Goal: Information Seeking & Learning: Stay updated

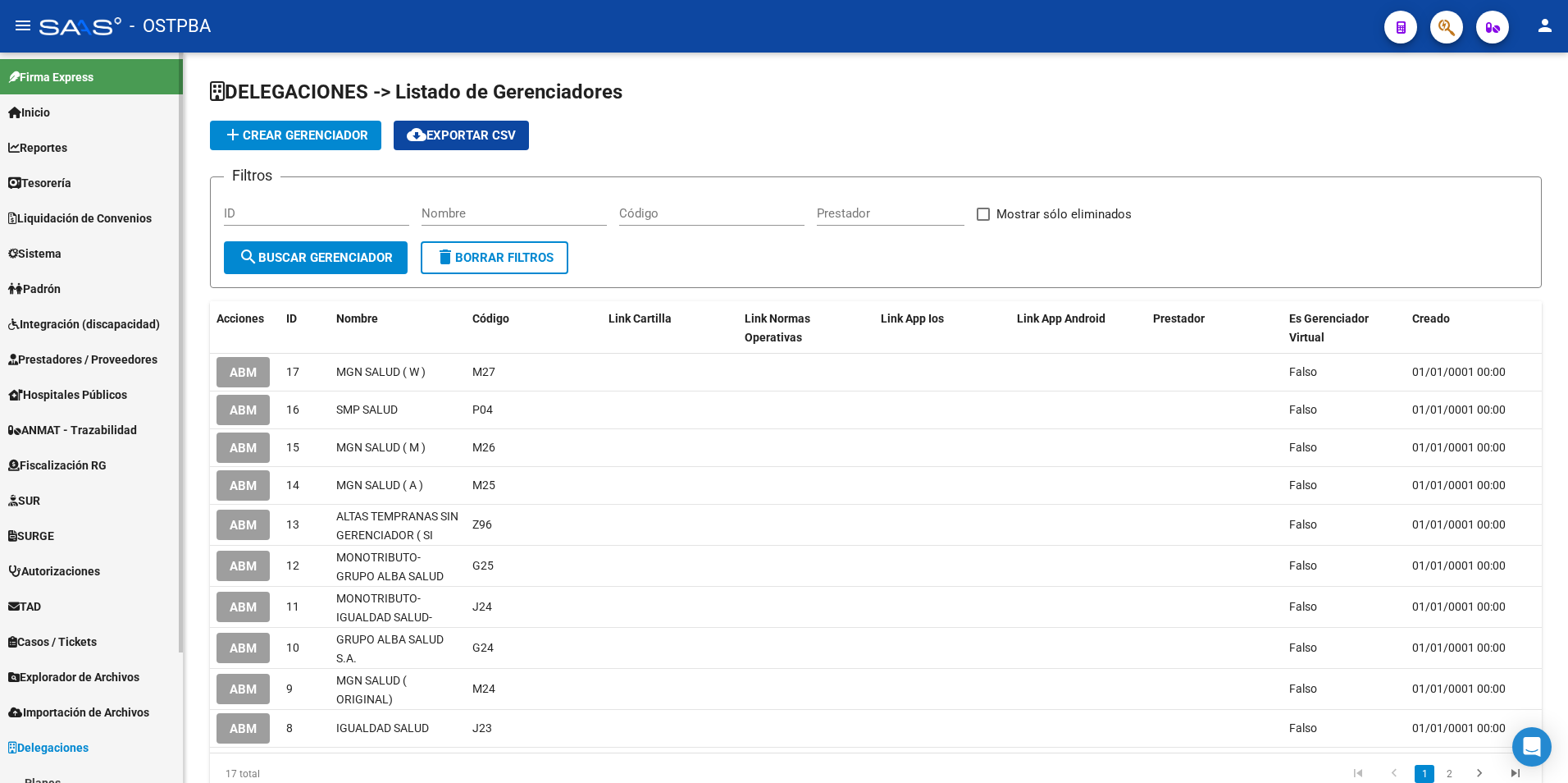
click at [83, 104] on link "Inicio" at bounding box center [91, 112] width 183 height 35
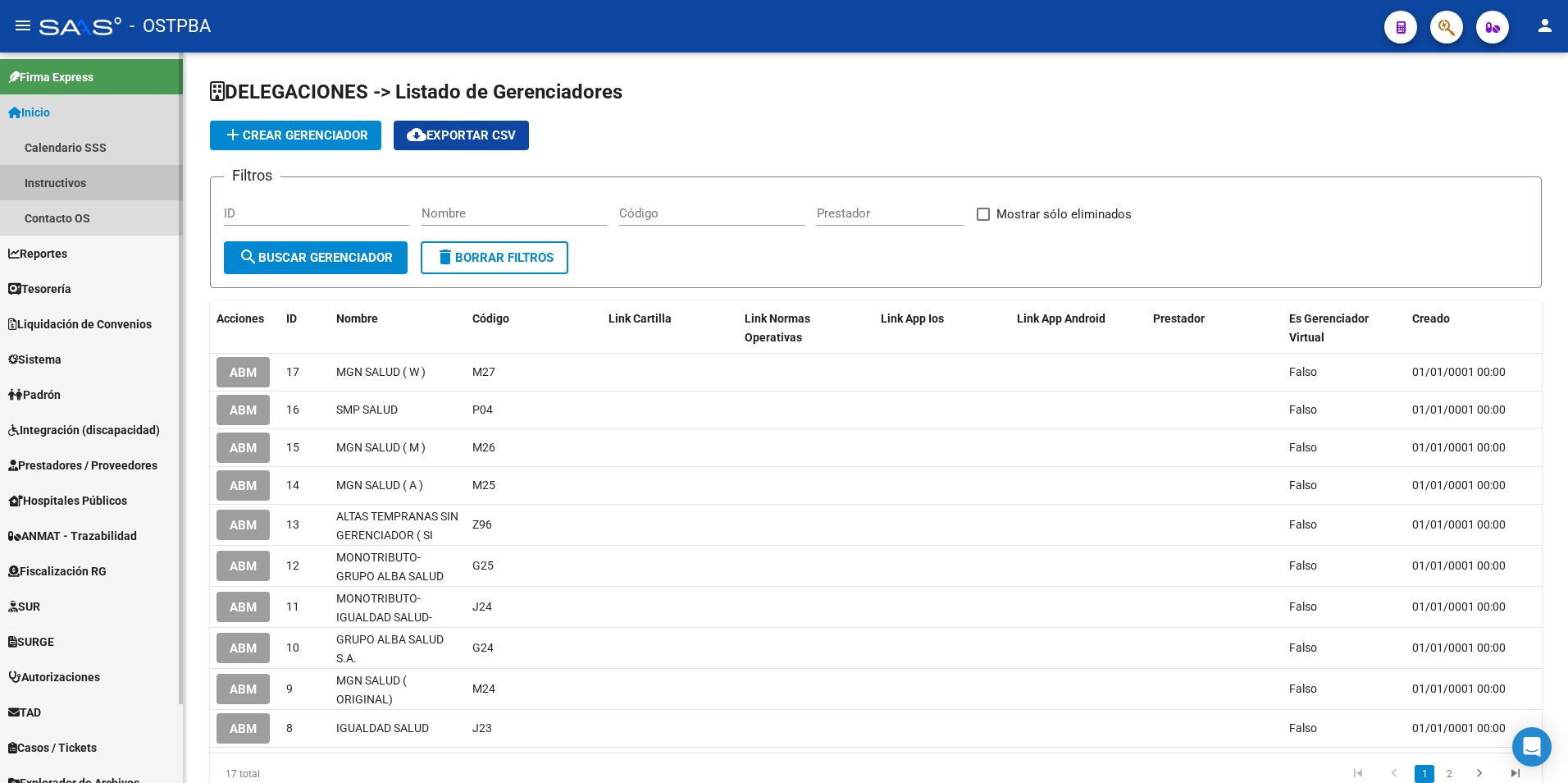
click at [89, 187] on link "Instructivos" at bounding box center [91, 182] width 183 height 35
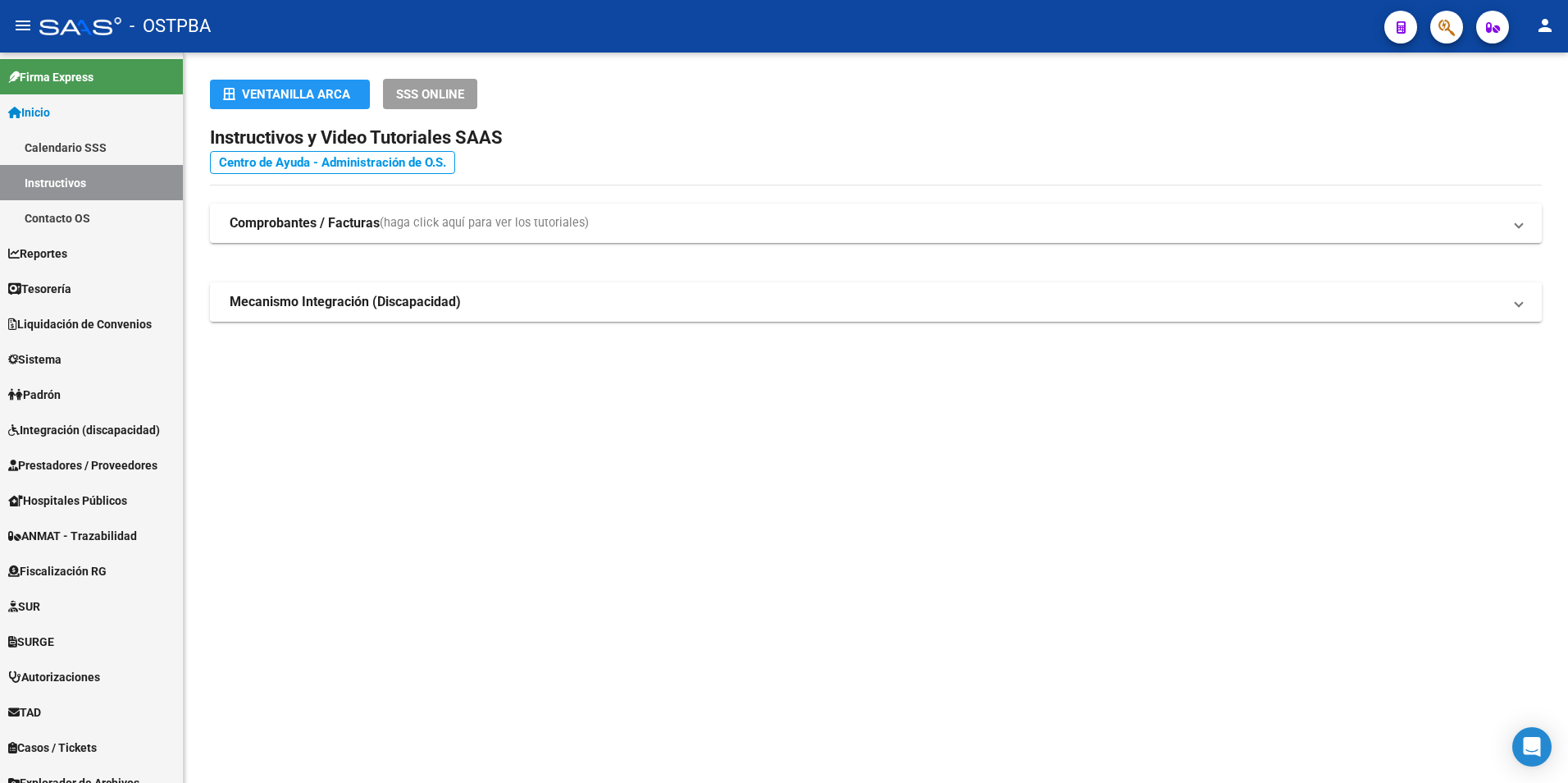
click at [278, 166] on link "Centro de Ayuda - Administración de O.S." at bounding box center [332, 163] width 245 height 23
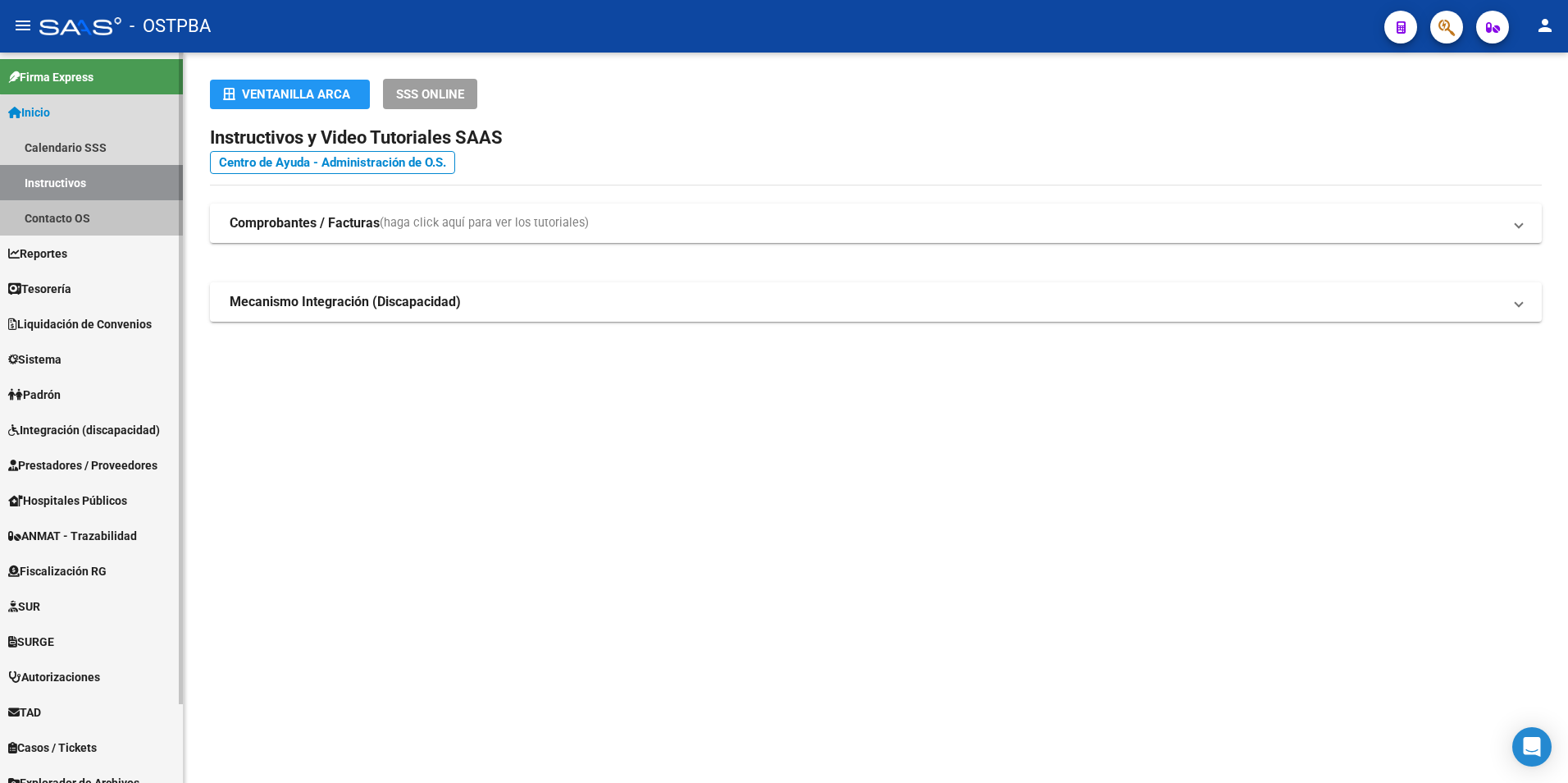
click at [92, 209] on link "Contacto OS" at bounding box center [91, 217] width 183 height 35
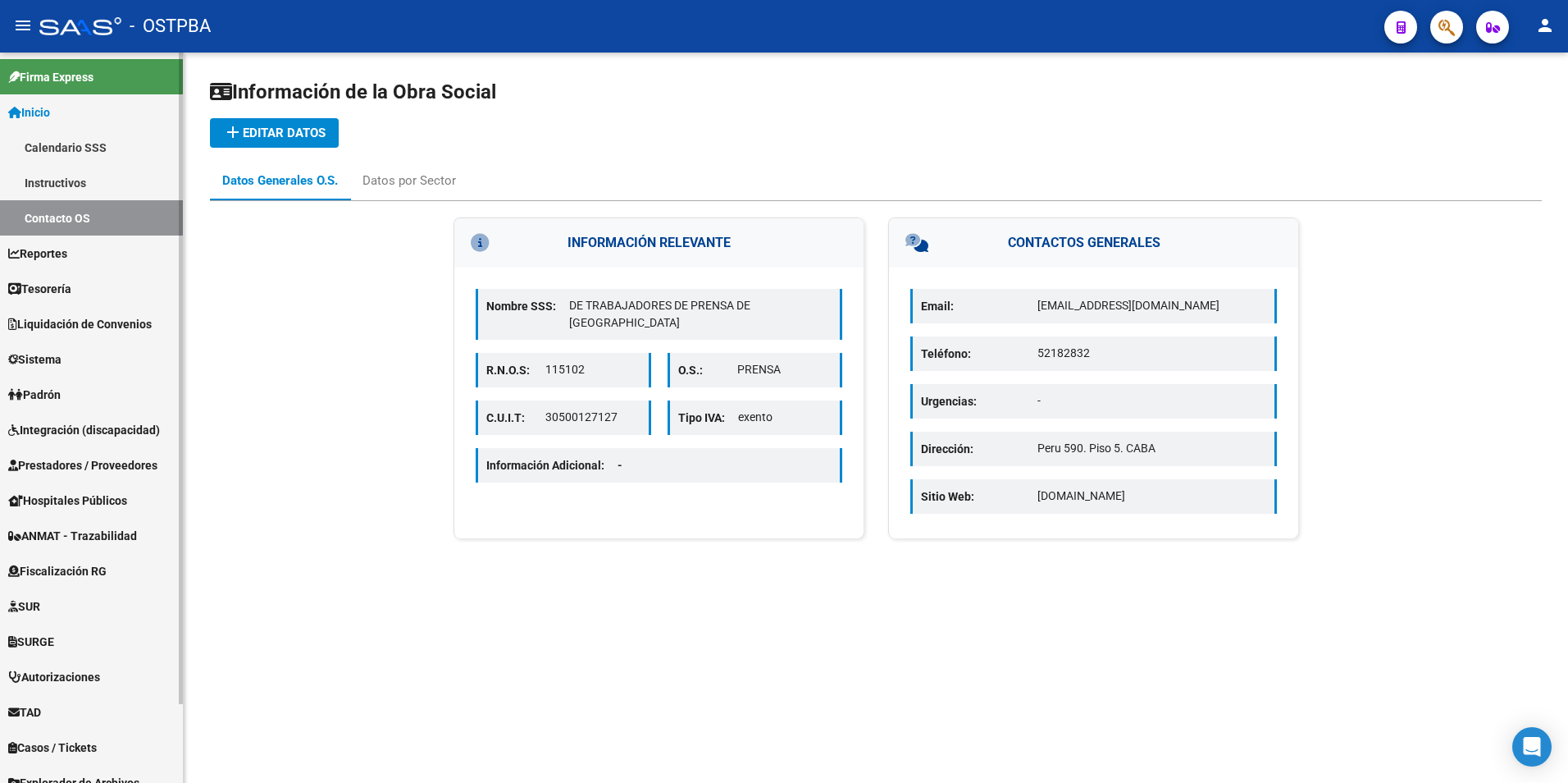
click at [100, 142] on link "Calendario SSS" at bounding box center [91, 146] width 183 height 35
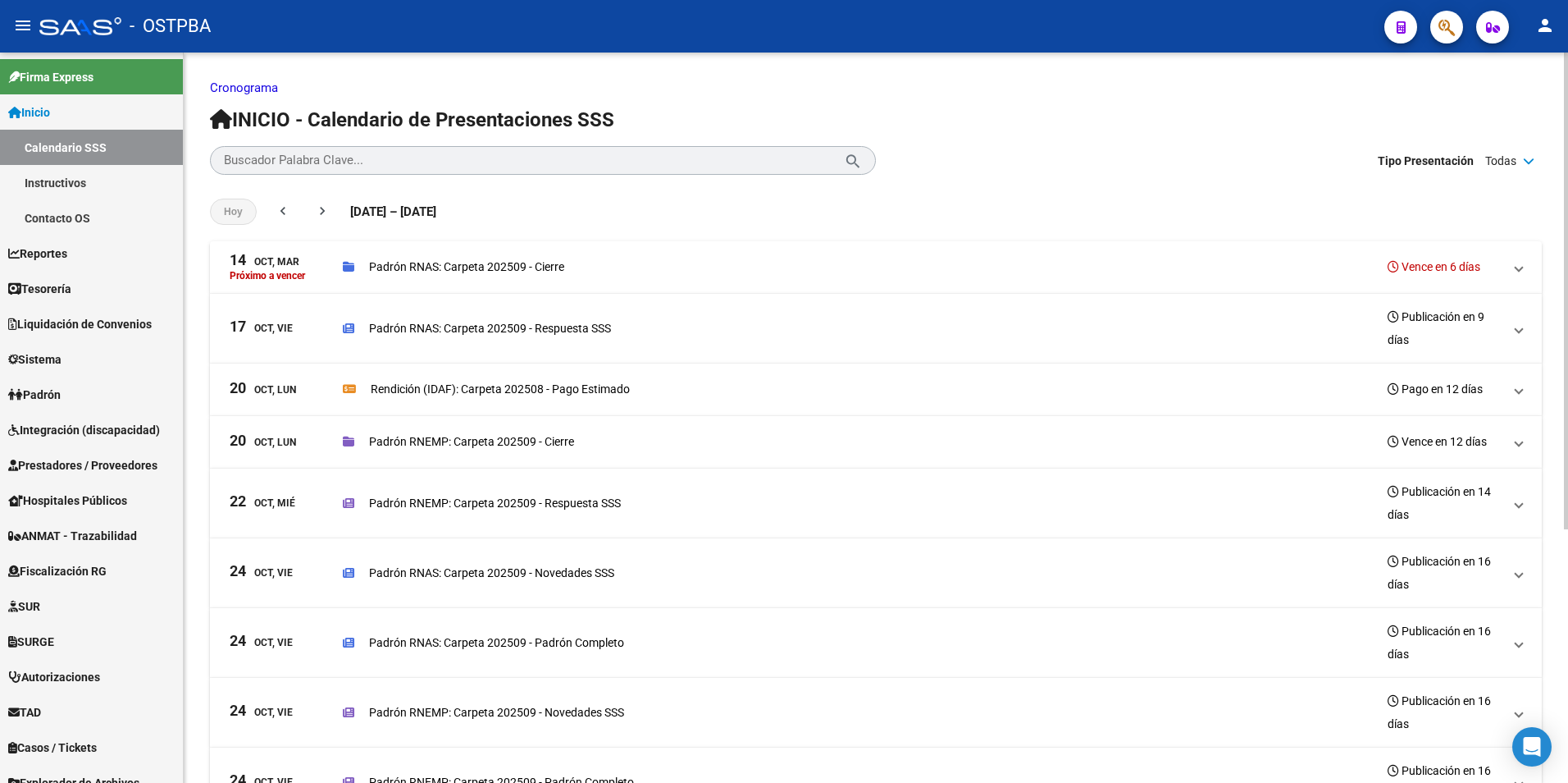
click at [497, 431] on div "Padrón RNEMP: Carpeta 202509 - Cierre Vence en 12 días" at bounding box center [922, 441] width 1159 height 23
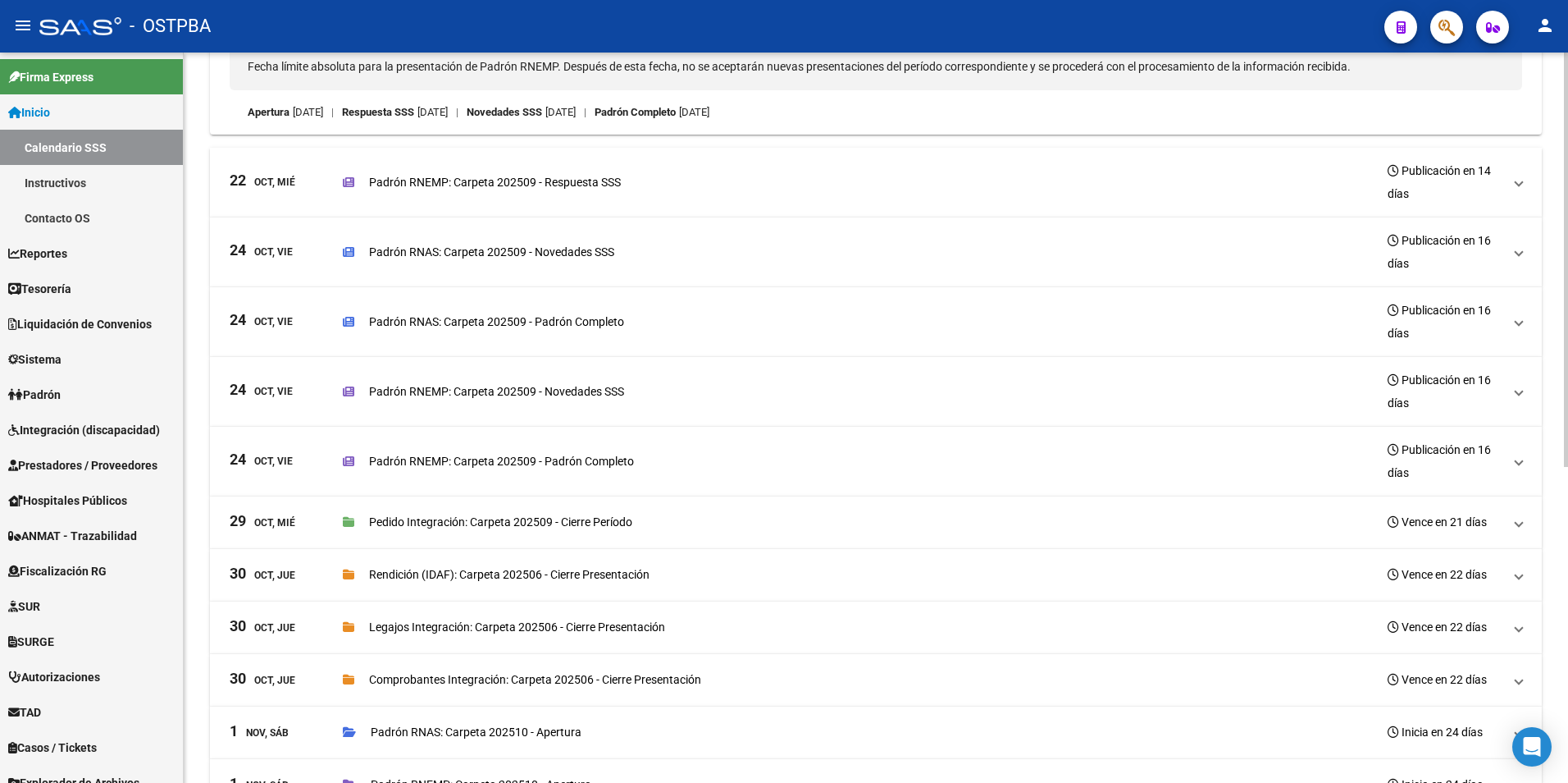
scroll to position [555, 0]
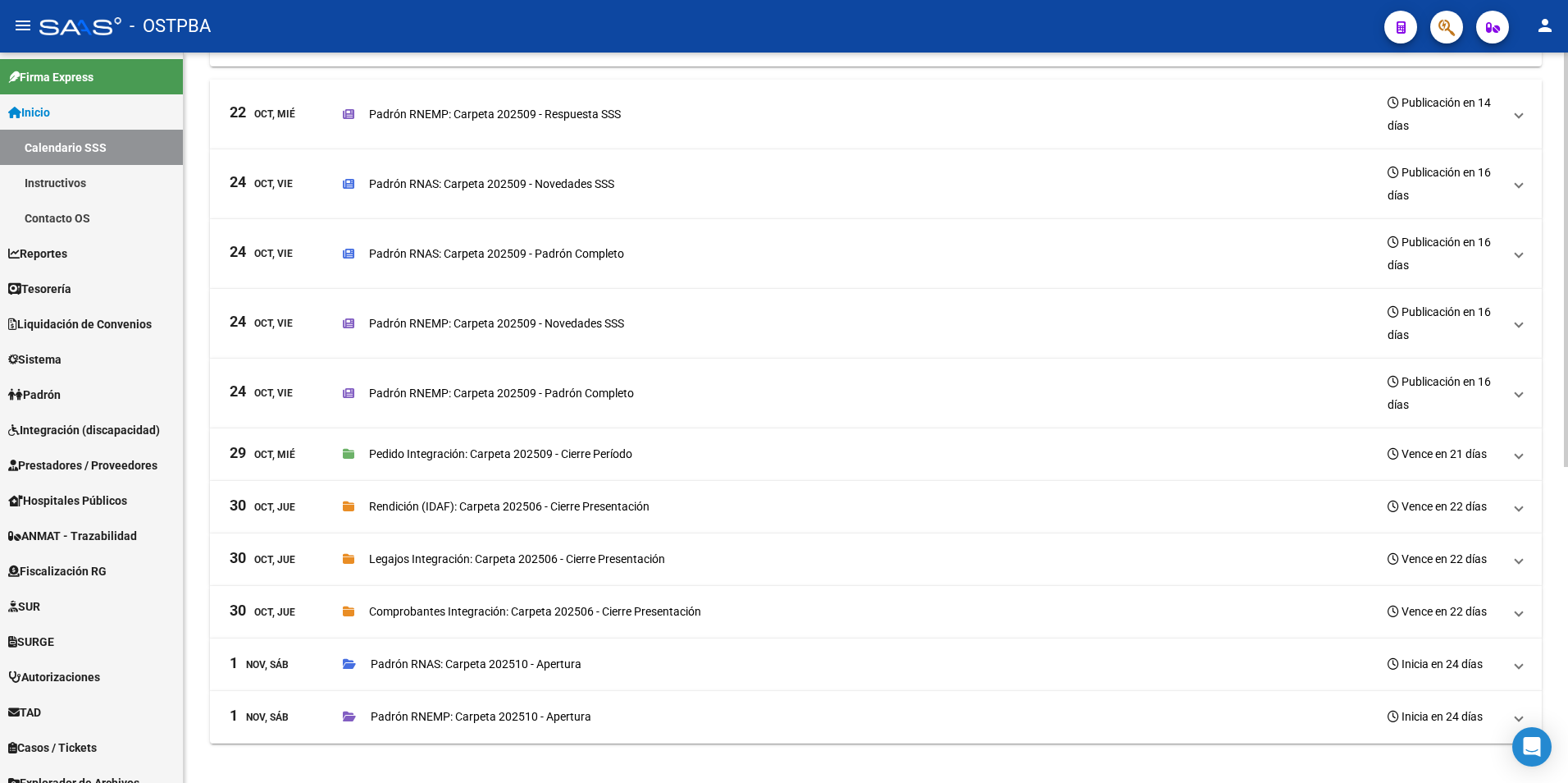
click at [570, 553] on p "Legajos Integración: Carpeta 202506 - Cierre Presentación" at bounding box center [517, 558] width 296 height 18
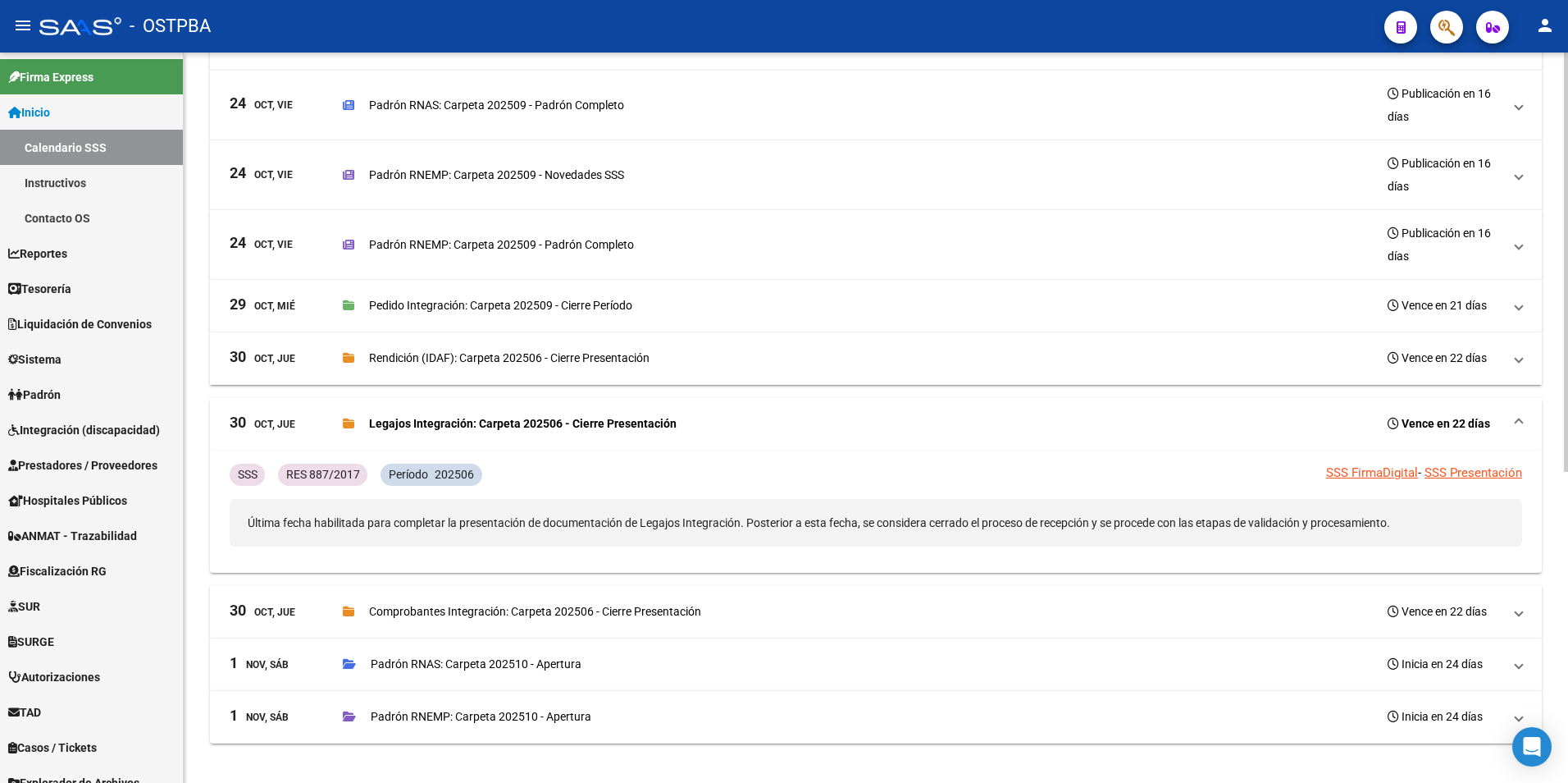
scroll to position [441, 0]
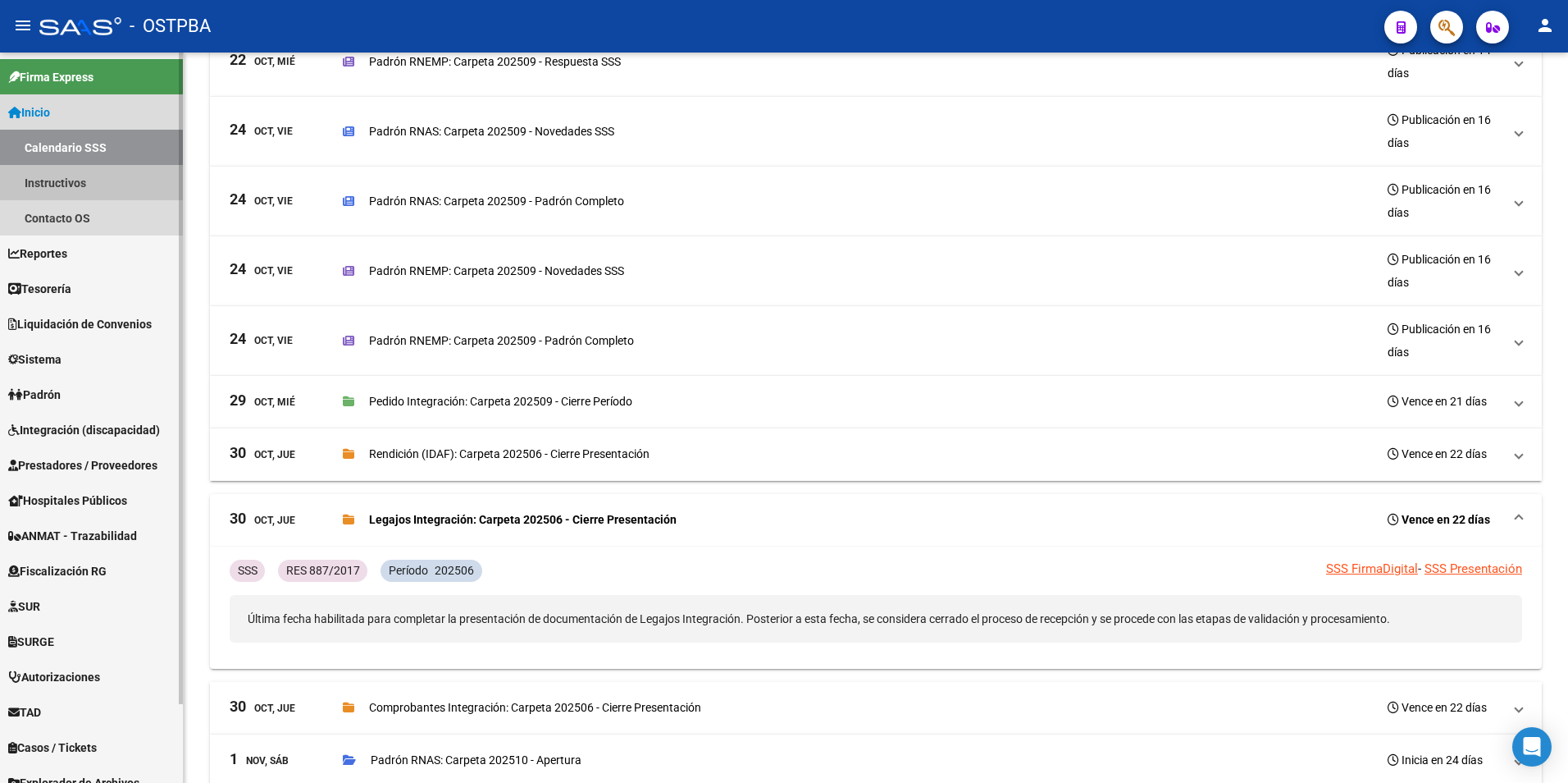
click at [90, 181] on link "Instructivos" at bounding box center [91, 182] width 183 height 35
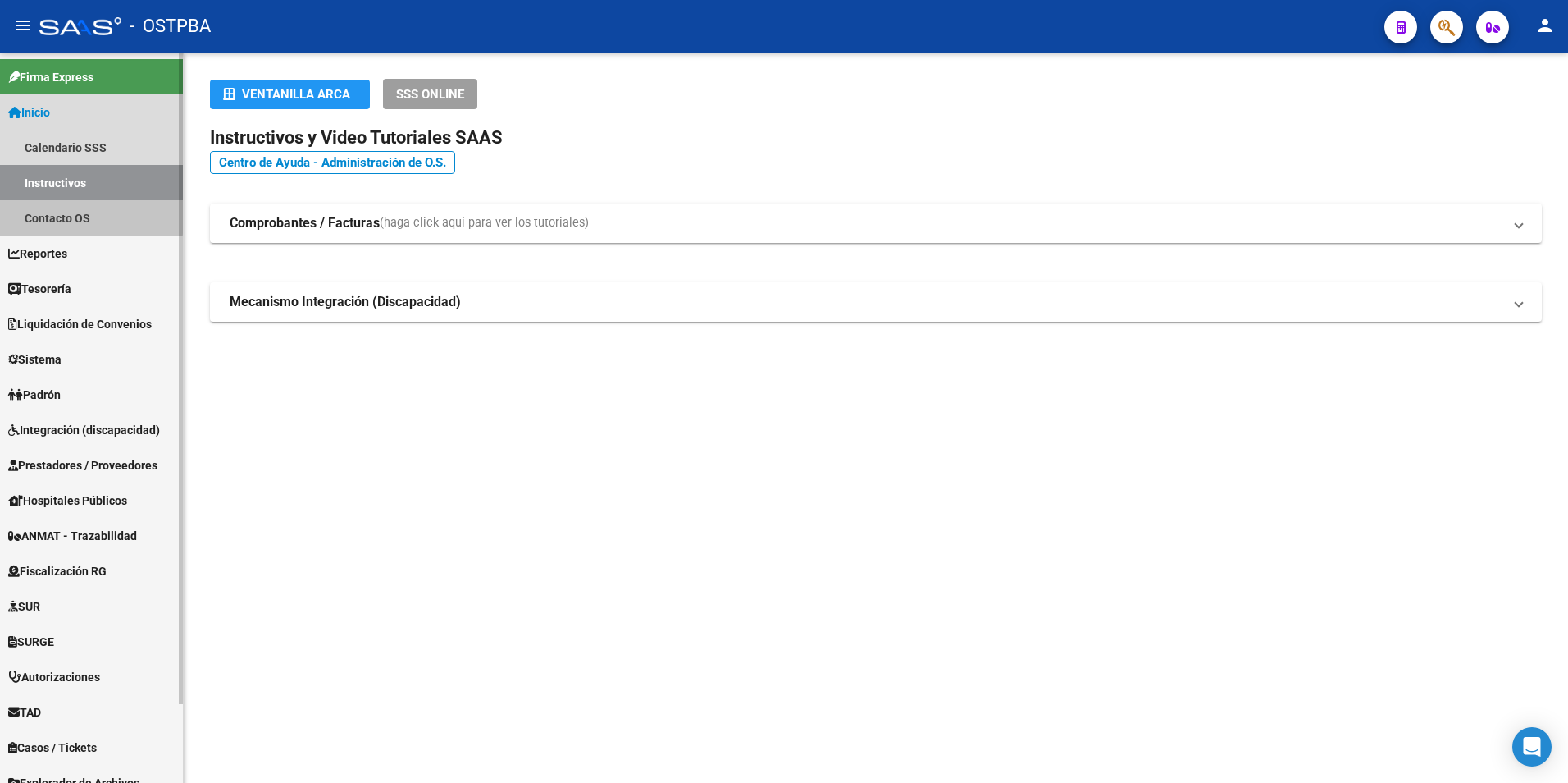
click at [83, 209] on link "Contacto OS" at bounding box center [91, 217] width 183 height 35
